Goal: Navigation & Orientation: Find specific page/section

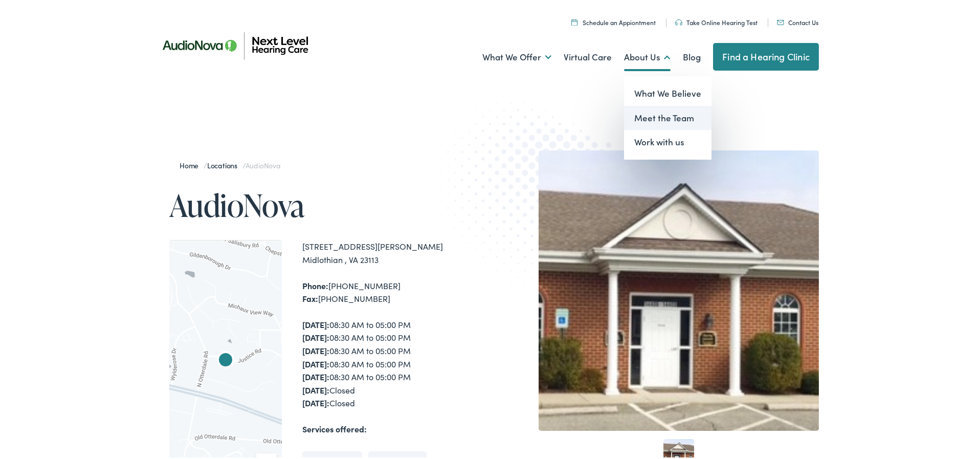
click at [653, 121] on link "Meet the Team" at bounding box center [668, 116] width 88 height 25
click at [653, 117] on link "Meet the Team" at bounding box center [668, 116] width 88 height 25
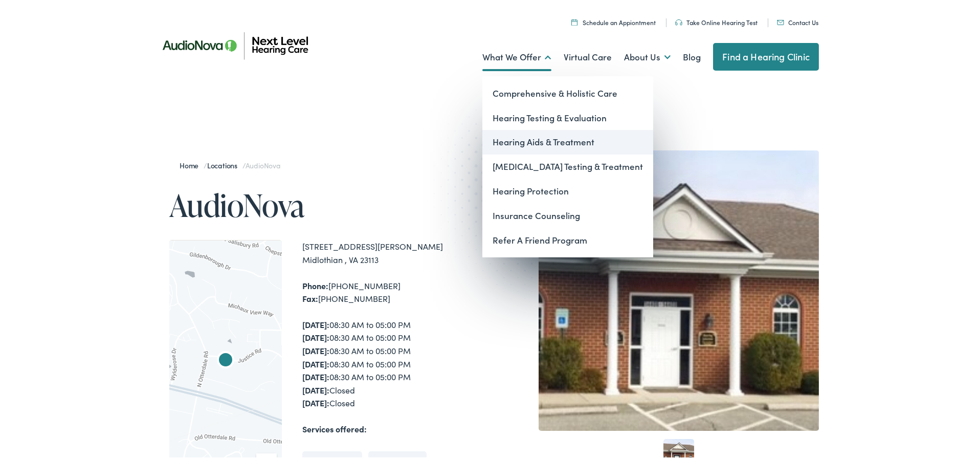
click at [527, 142] on link "Hearing Aids & Treatment" at bounding box center [568, 140] width 171 height 25
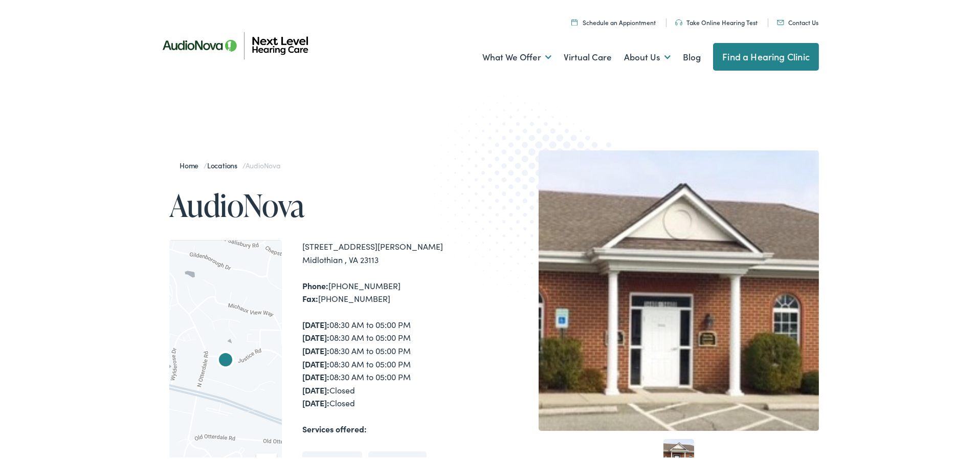
click at [819, 149] on div "Home / Locations / AudioNova AudioNova To navigate the map with touch gestures …" at bounding box center [481, 375] width 963 height 557
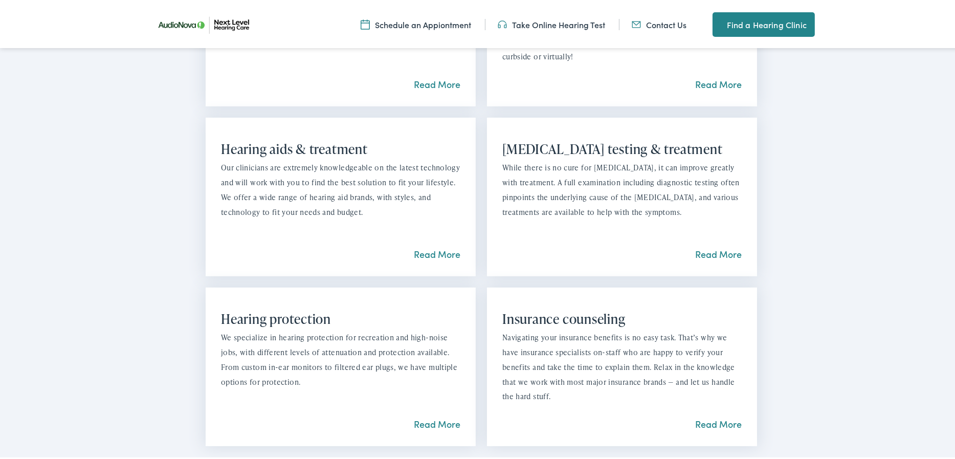
scroll to position [869, 0]
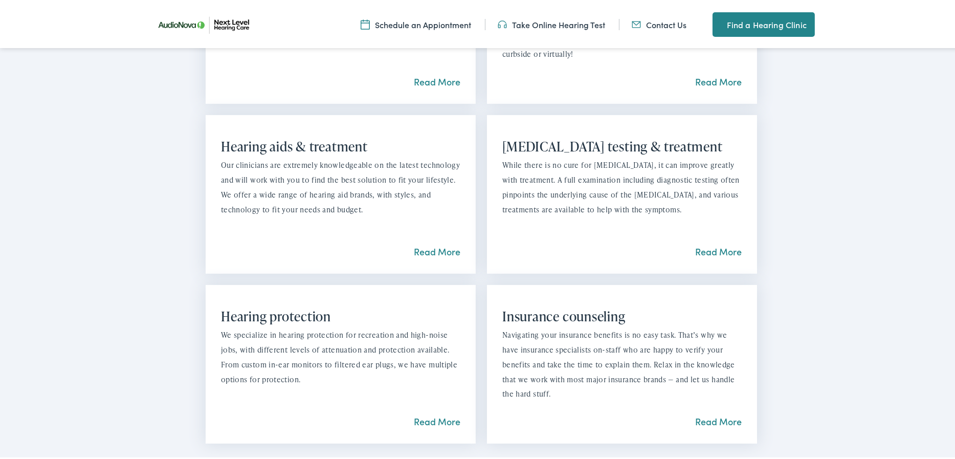
click at [425, 255] on div "Read More" at bounding box center [437, 250] width 47 height 14
click at [429, 248] on link "Read More" at bounding box center [437, 249] width 47 height 13
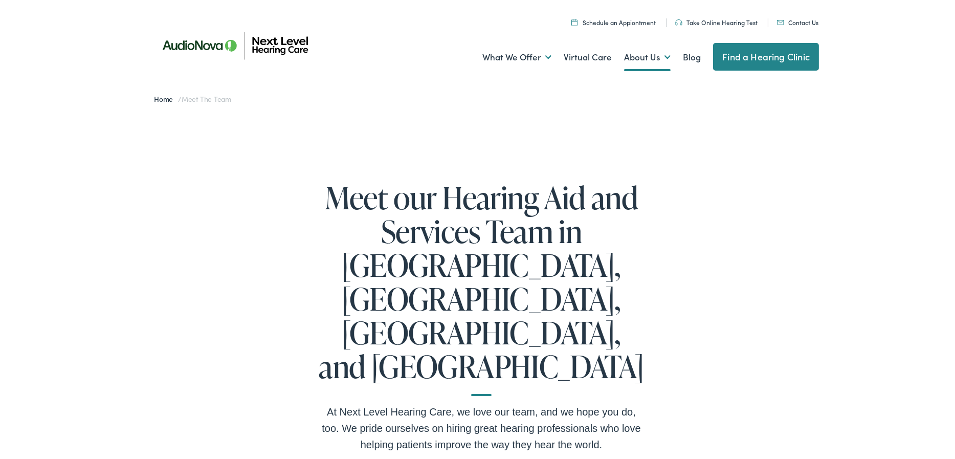
click at [610, 19] on link "Schedule an Appiontment" at bounding box center [614, 20] width 84 height 9
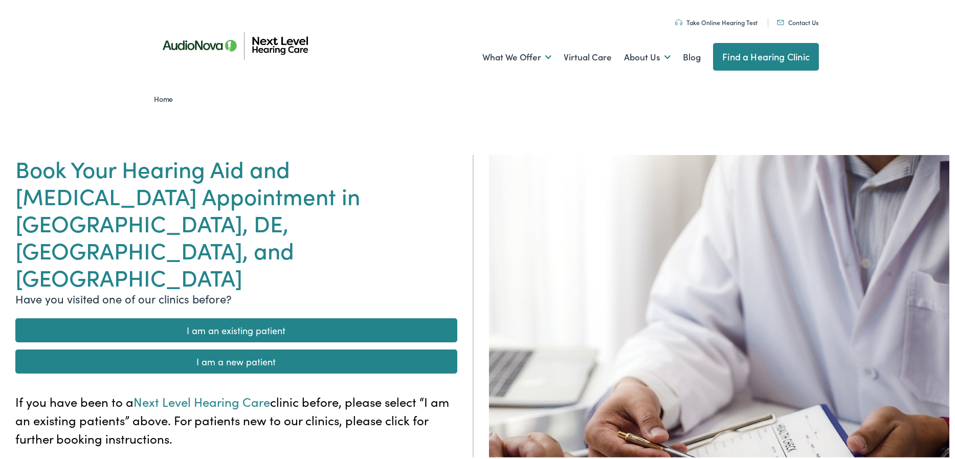
click at [798, 19] on link "Contact Us" at bounding box center [797, 20] width 41 height 9
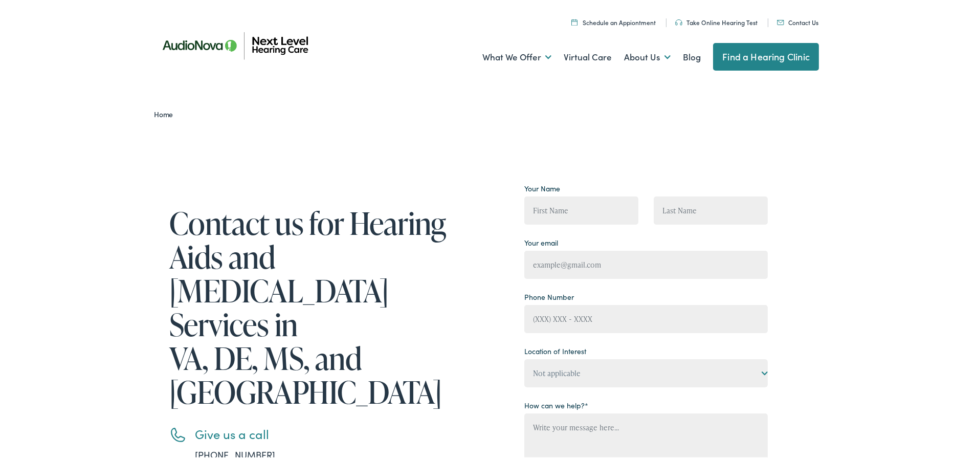
click at [196, 46] on img at bounding box center [236, 43] width 184 height 62
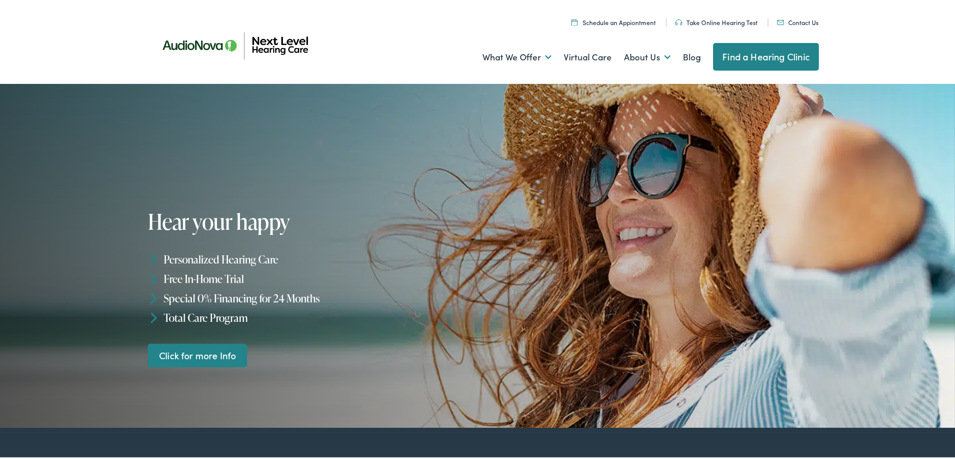
click at [796, 24] on link "Contact Us" at bounding box center [797, 20] width 41 height 9
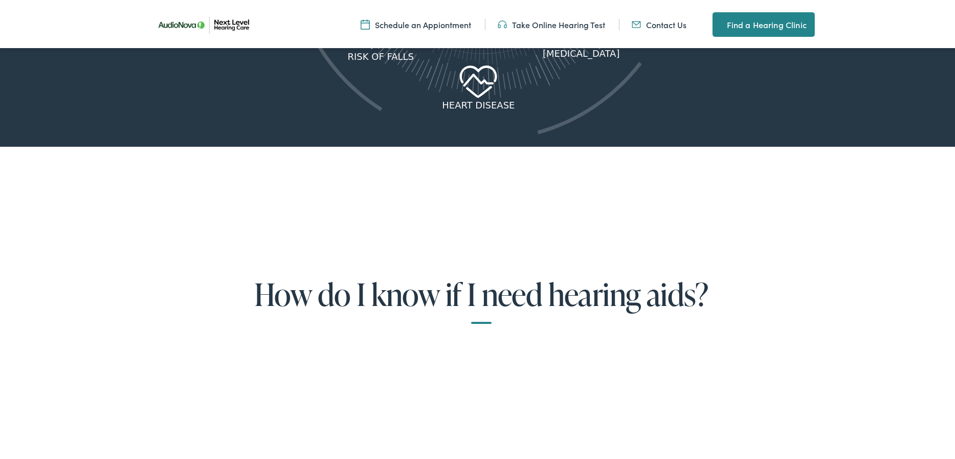
scroll to position [1944, 0]
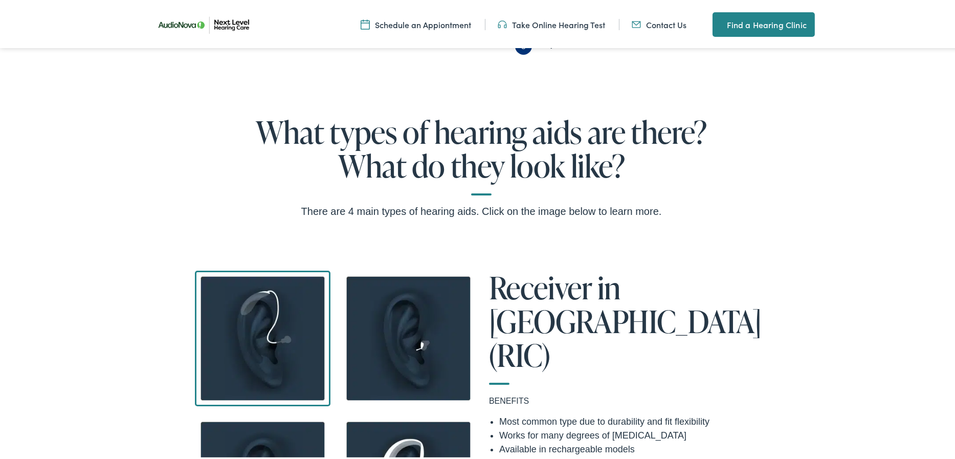
scroll to position [665, 0]
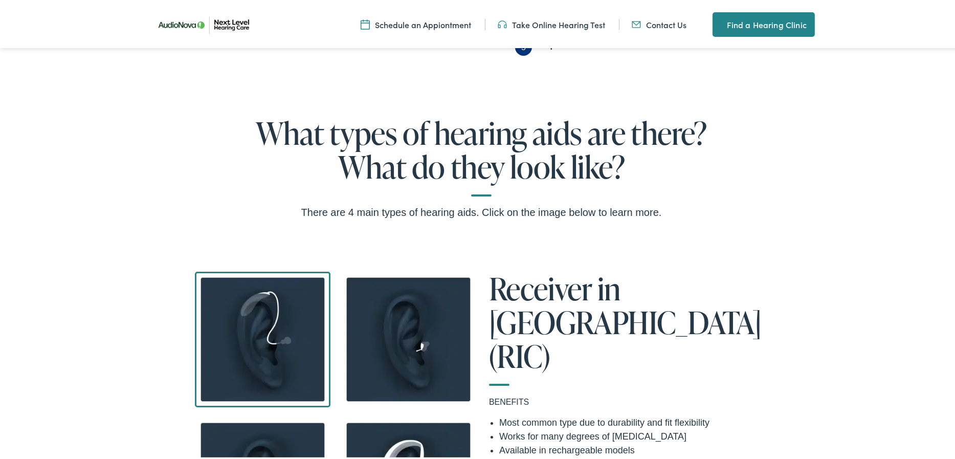
click at [292, 329] on img at bounding box center [263, 338] width 136 height 136
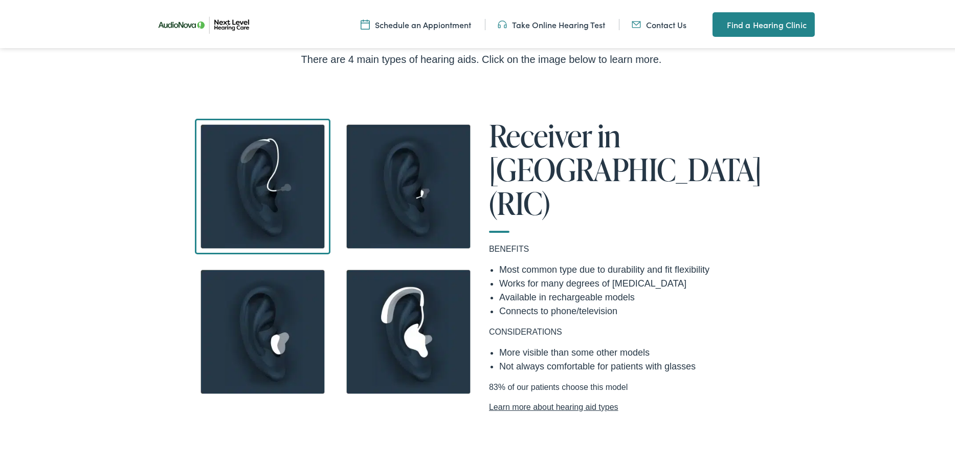
scroll to position [716, 0]
